Goal: Complete application form

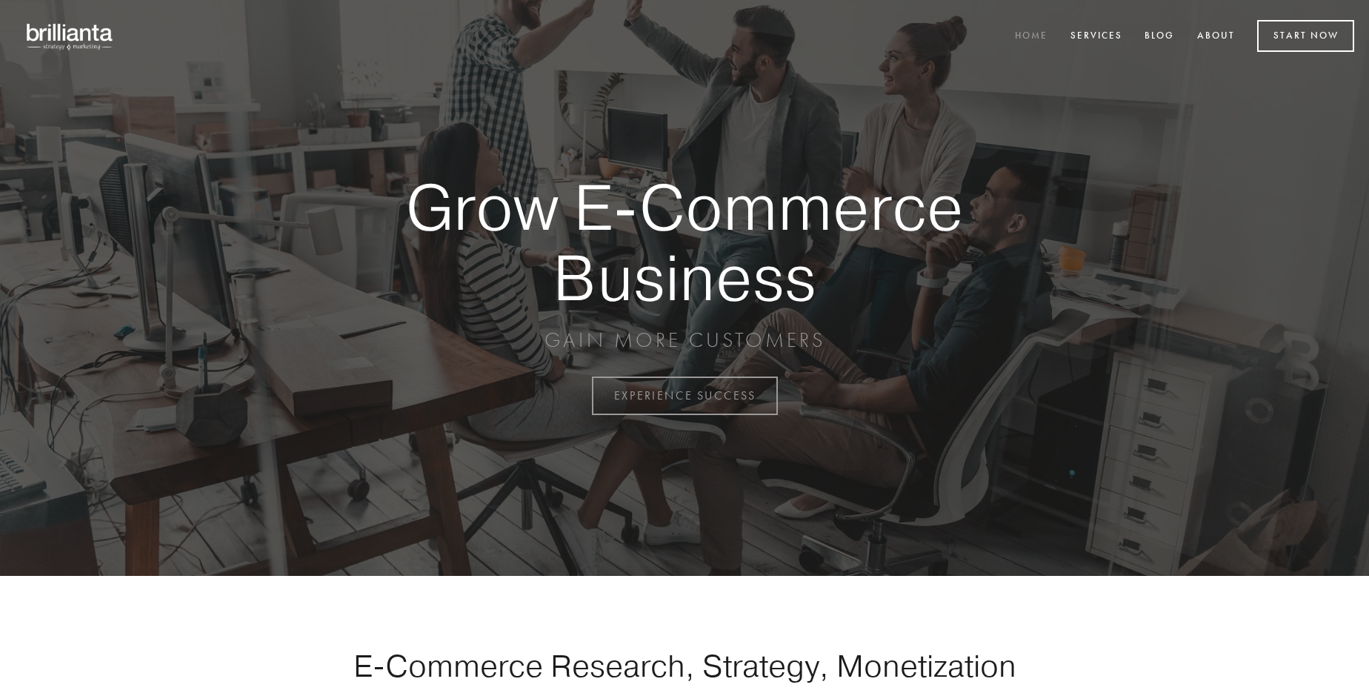
scroll to position [3884, 0]
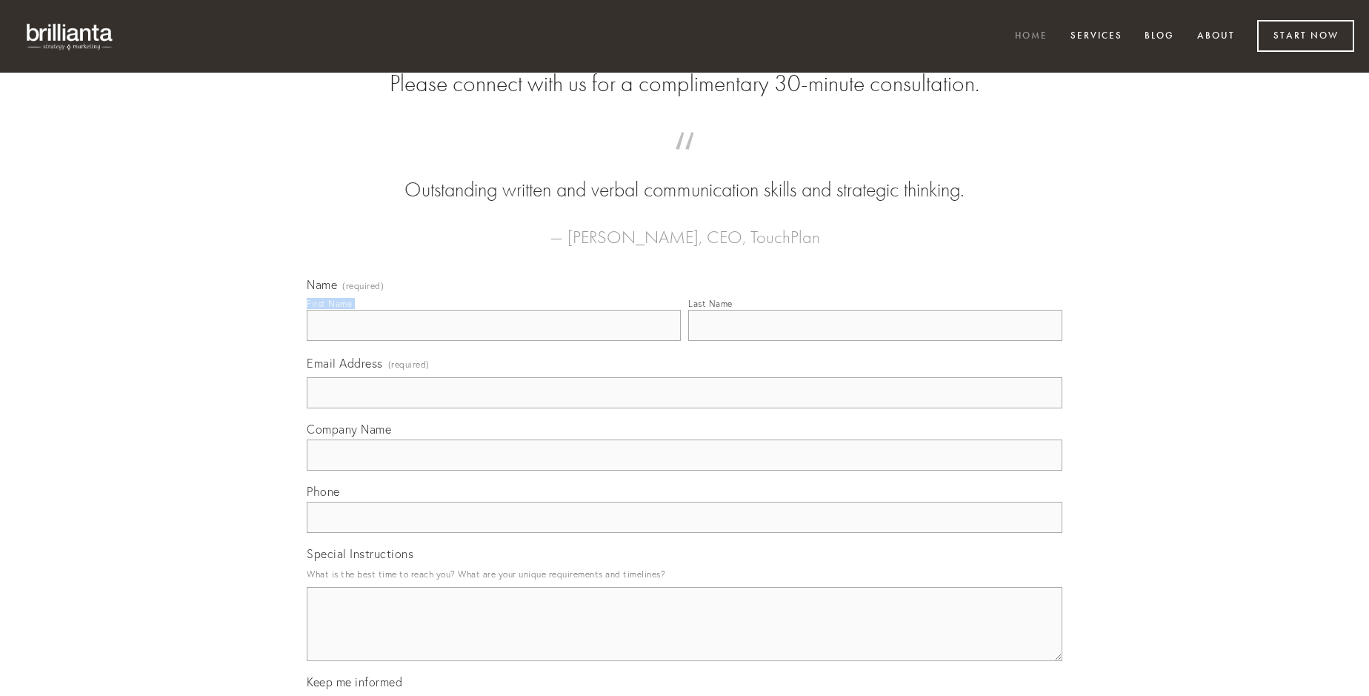
type input "[PERSON_NAME]"
click at [875, 341] on input "Last Name" at bounding box center [875, 325] width 374 height 31
type input "[PERSON_NAME]"
click at [685, 408] on input "Email Address (required)" at bounding box center [685, 392] width 756 height 31
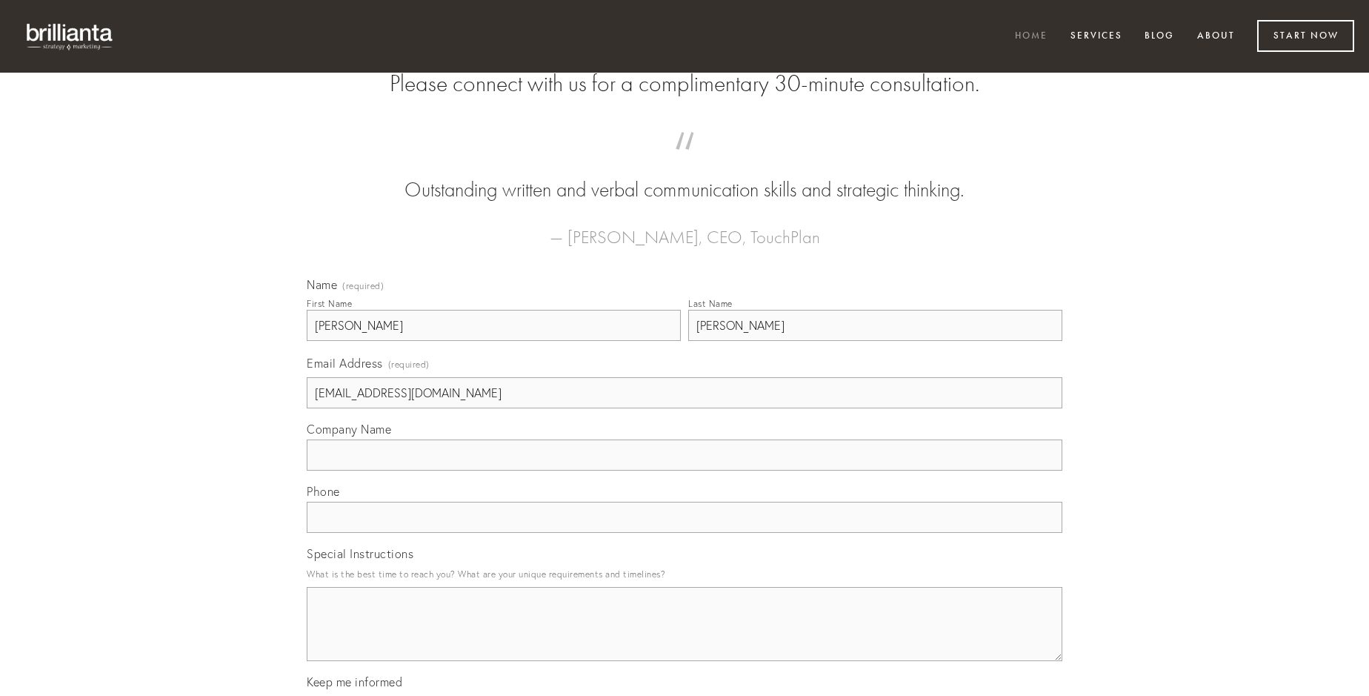
type input "[EMAIL_ADDRESS][DOMAIN_NAME]"
click at [685, 470] on input "Company Name" at bounding box center [685, 454] width 756 height 31
type input "adhuc"
click at [685, 533] on input "text" at bounding box center [685, 517] width 756 height 31
click at [685, 637] on textarea "Special Instructions" at bounding box center [685, 624] width 756 height 74
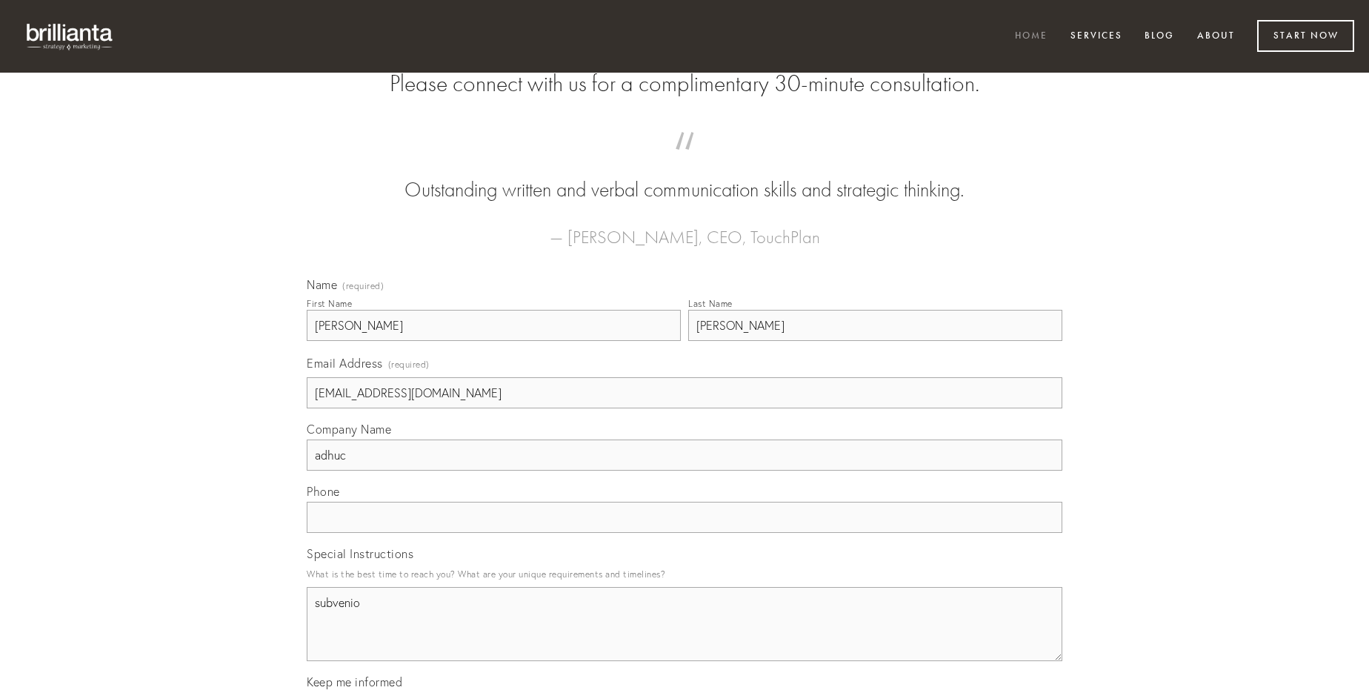
type textarea "subvenio"
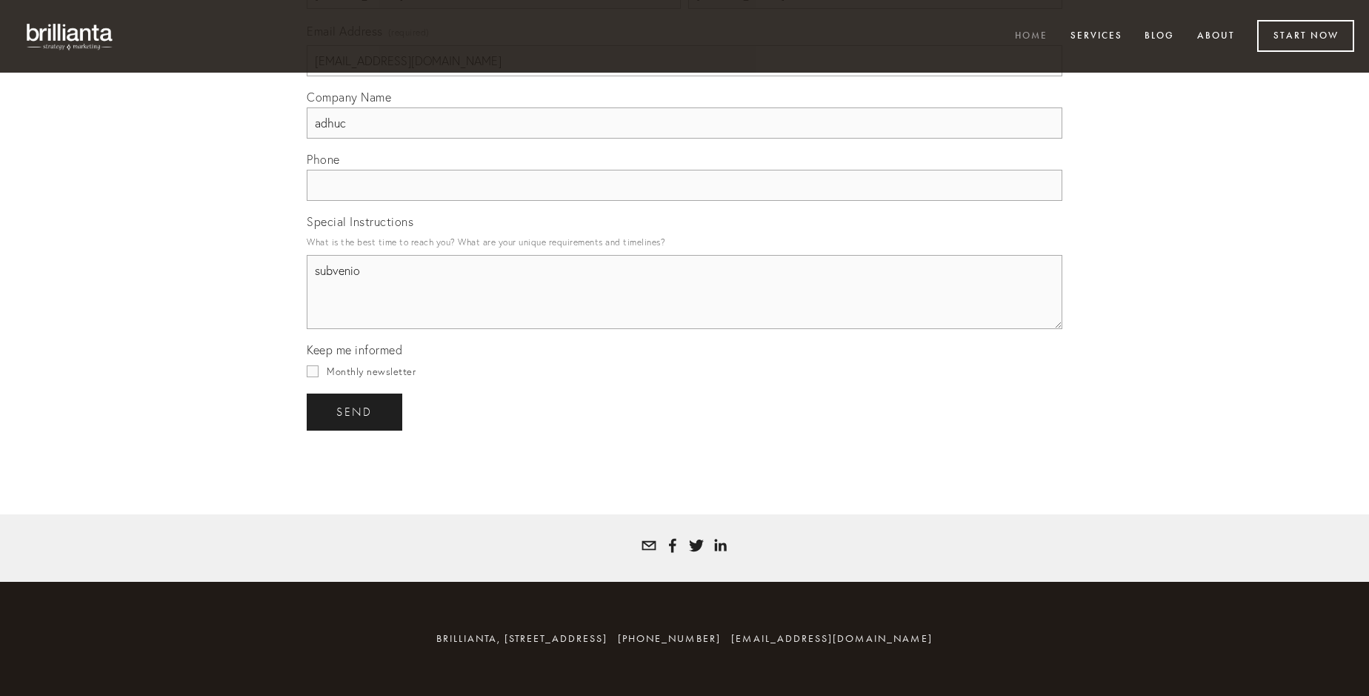
click at [356, 411] on span "send" at bounding box center [354, 411] width 36 height 13
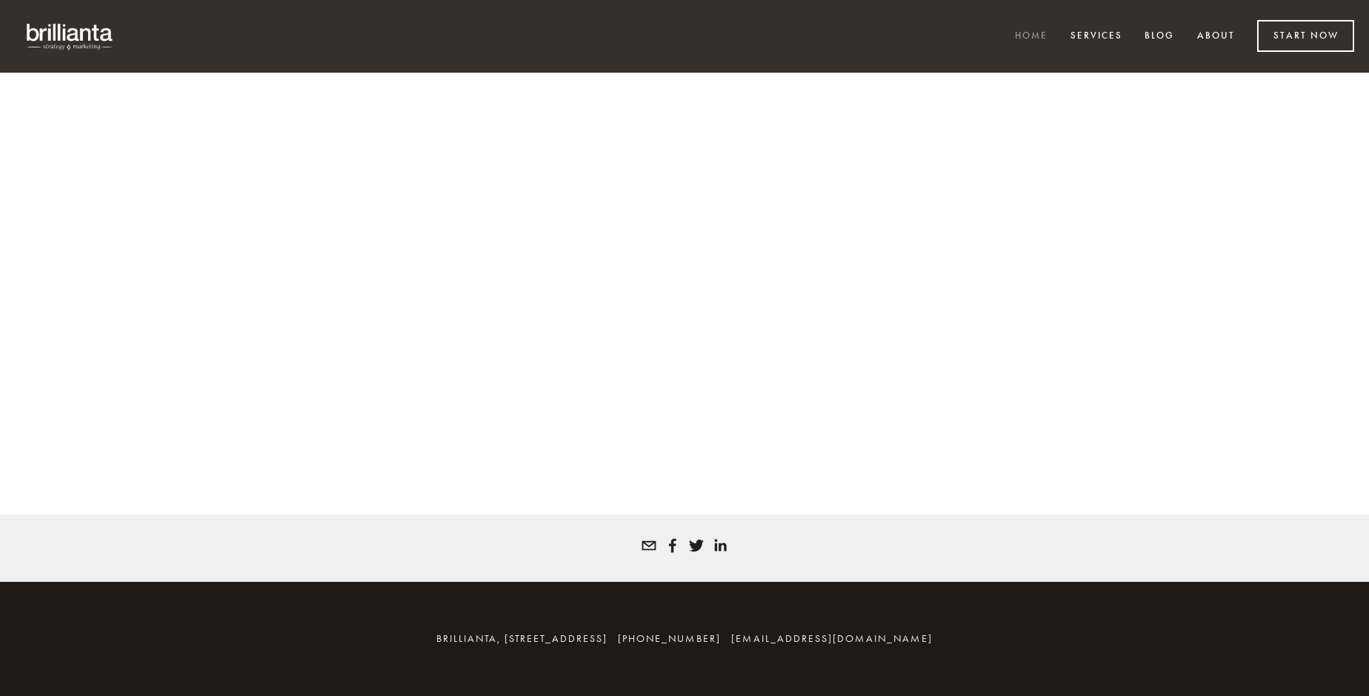
scroll to position [3864, 0]
